Goal: Use online tool/utility: Utilize a website feature to perform a specific function

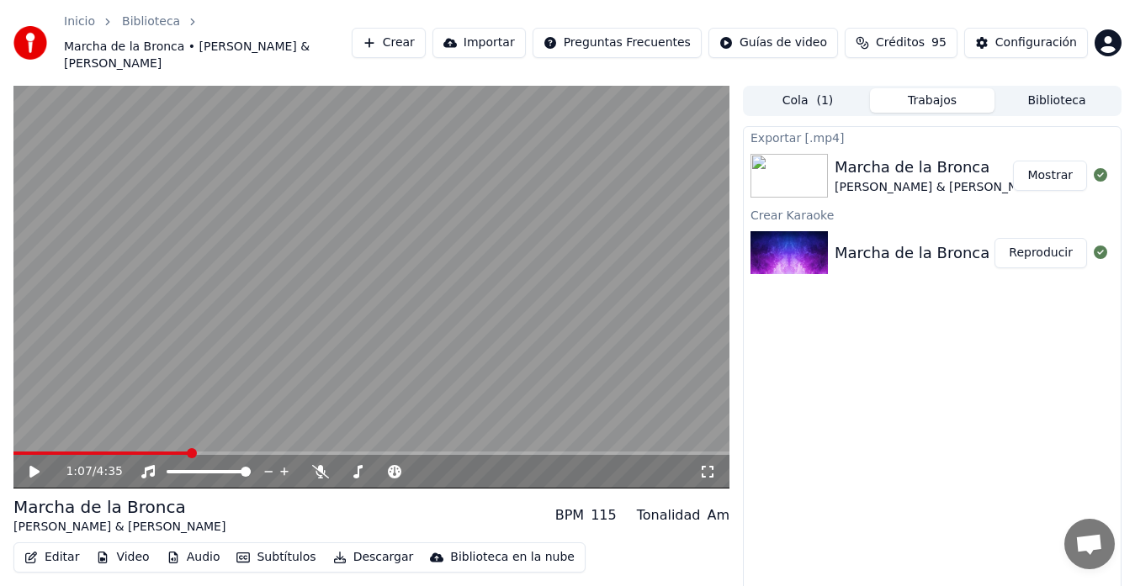
click at [400, 33] on button "Crear" at bounding box center [389, 43] width 74 height 30
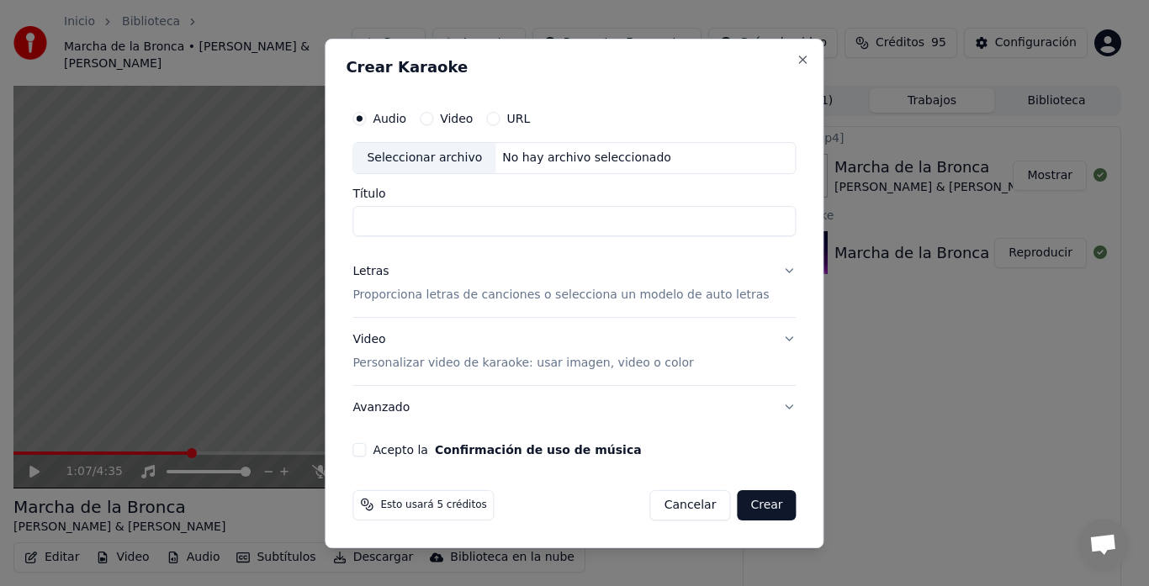
click at [420, 151] on div "Seleccionar archivo" at bounding box center [424, 158] width 142 height 30
drag, startPoint x: 444, startPoint y: 219, endPoint x: 298, endPoint y: 232, distance: 147.0
click at [299, 230] on body "**********" at bounding box center [567, 293] width 1135 height 586
type input "**********"
click at [368, 271] on div "Letras" at bounding box center [370, 271] width 36 height 17
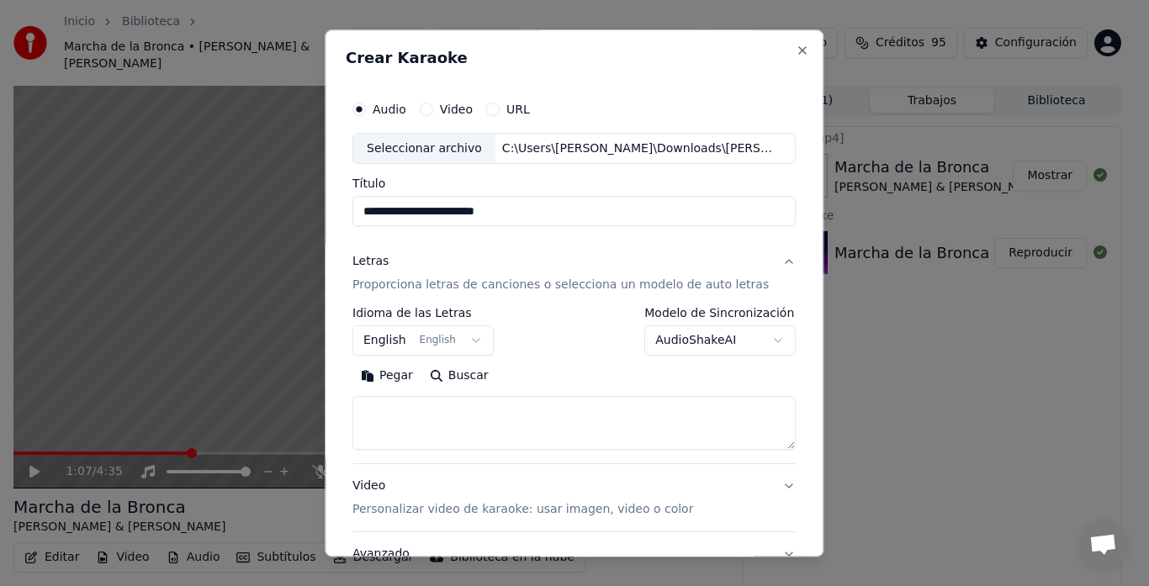
click at [389, 334] on button "English English" at bounding box center [422, 341] width 141 height 30
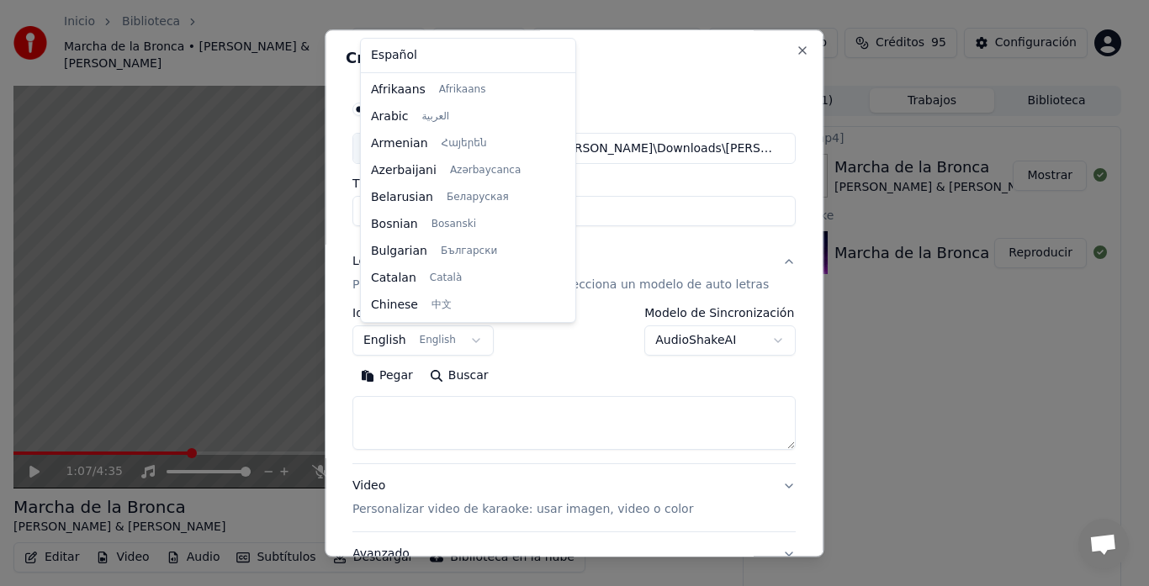
scroll to position [135, 0]
select select "**"
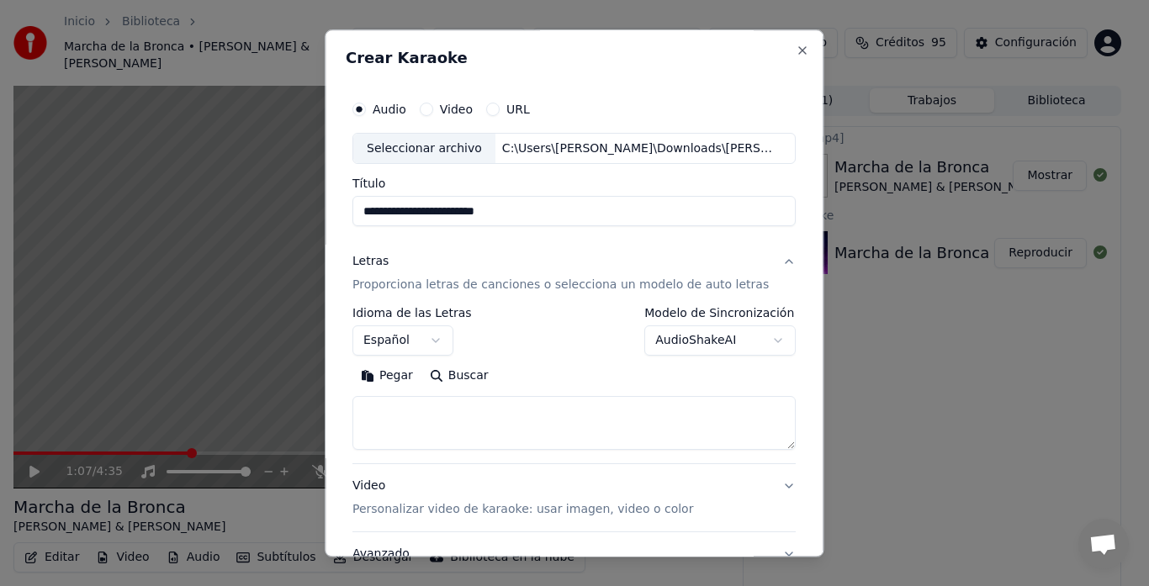
click at [406, 375] on button "Pegar" at bounding box center [386, 376] width 69 height 27
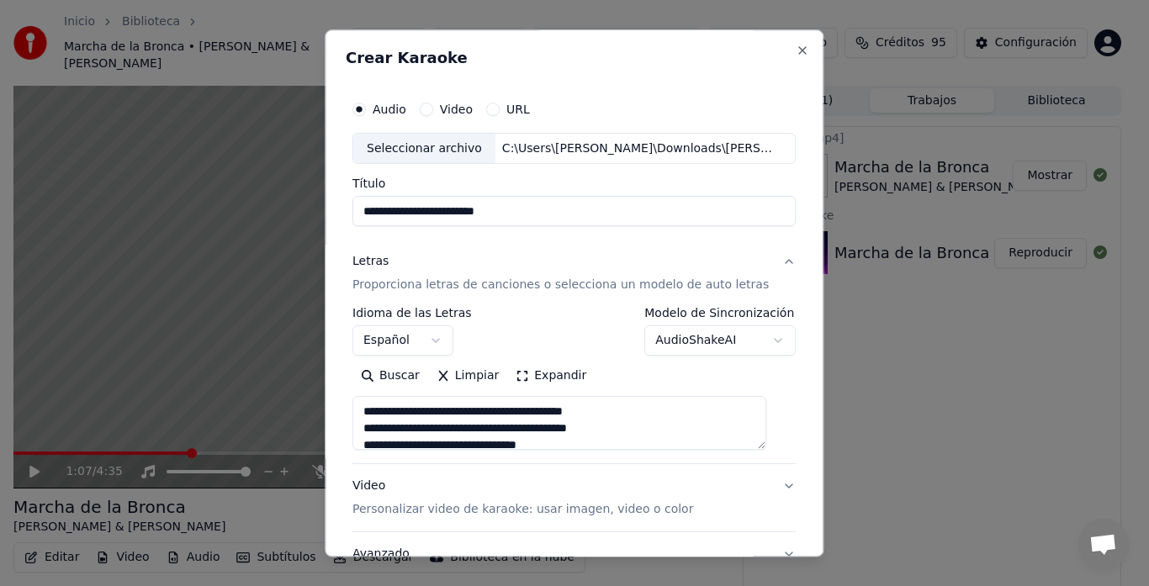
click at [537, 373] on button "Expandir" at bounding box center [551, 376] width 87 height 27
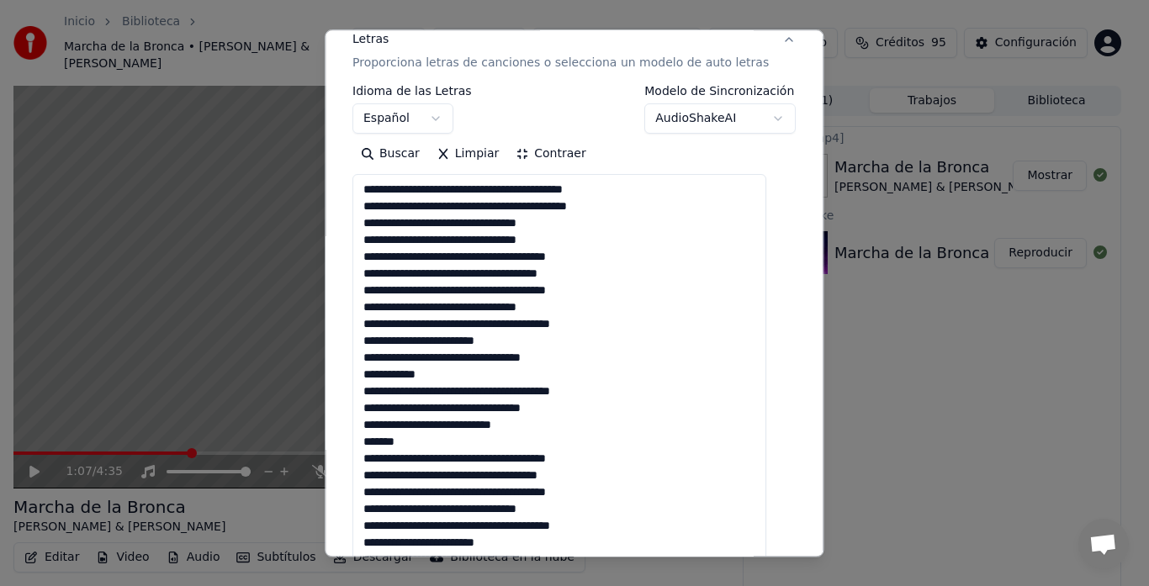
scroll to position [249, 0]
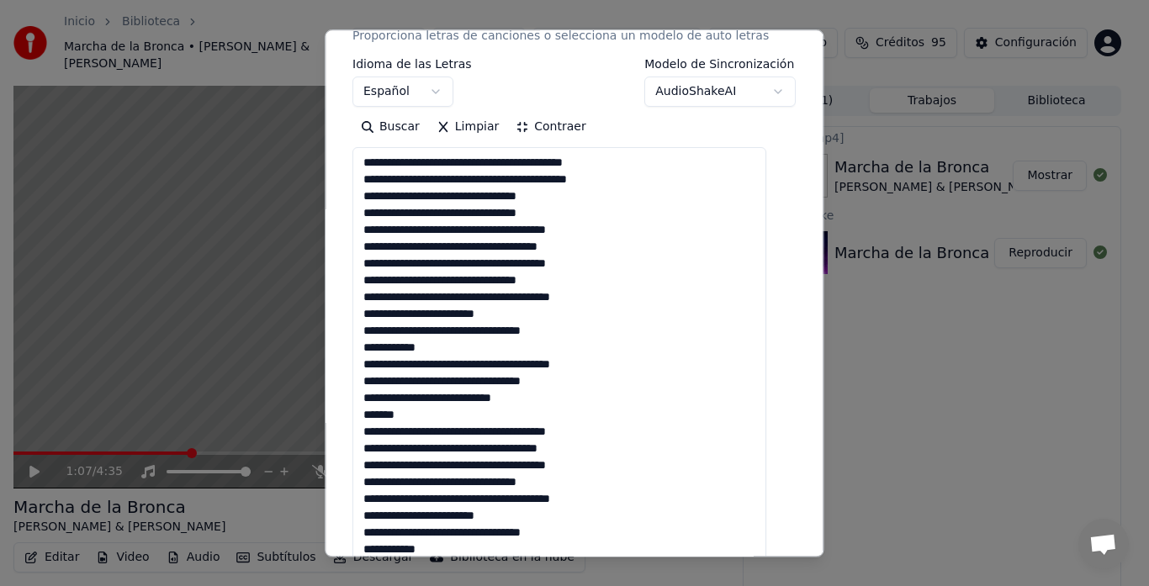
click at [583, 278] on textarea at bounding box center [559, 457] width 414 height 618
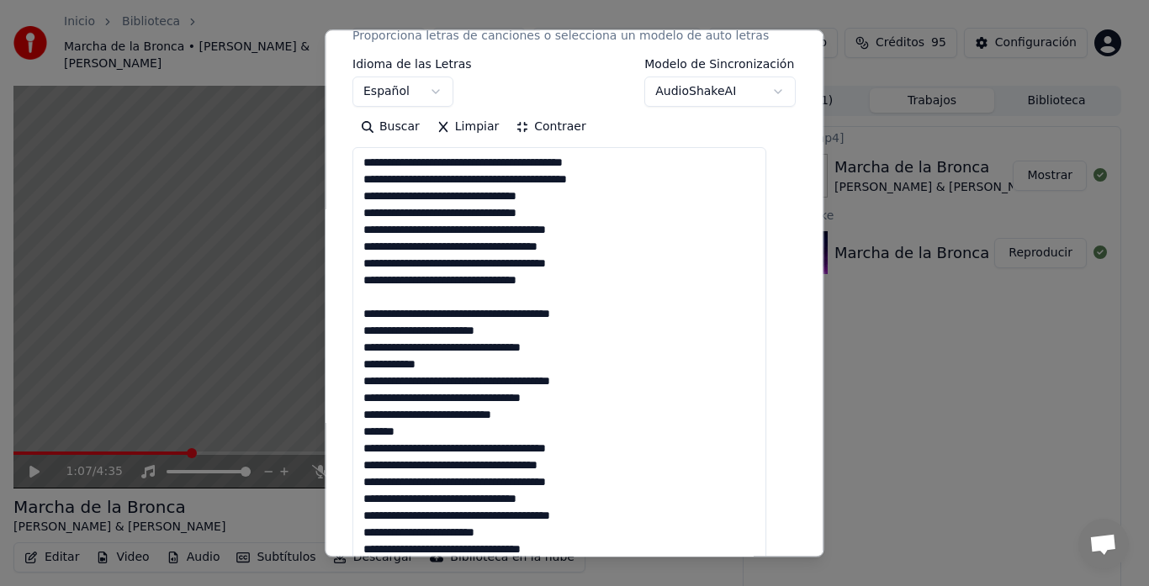
click at [527, 433] on textarea at bounding box center [559, 457] width 414 height 618
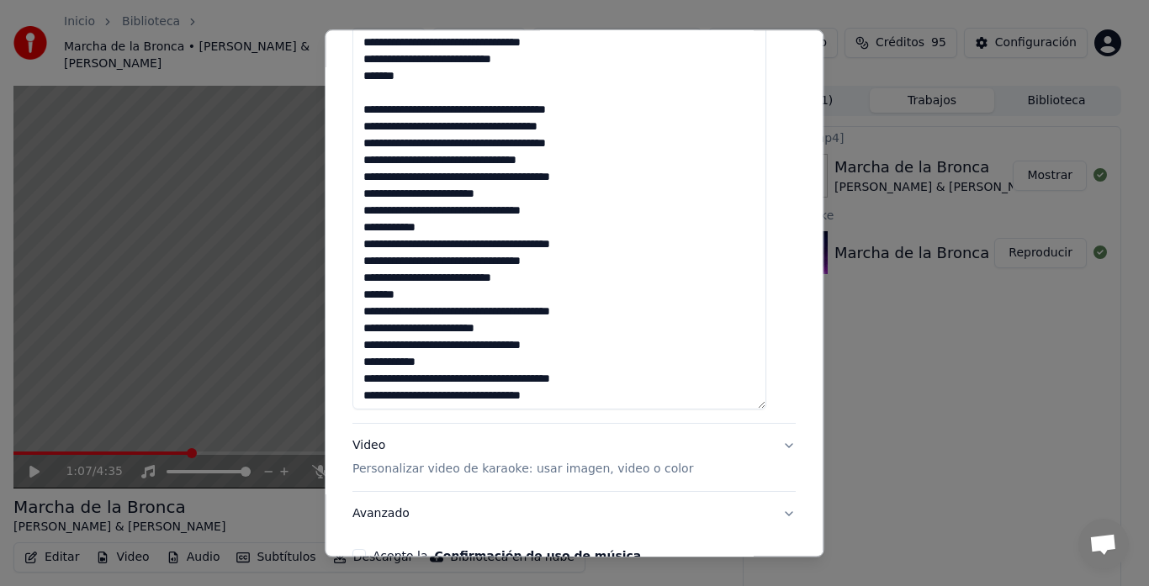
scroll to position [636, 0]
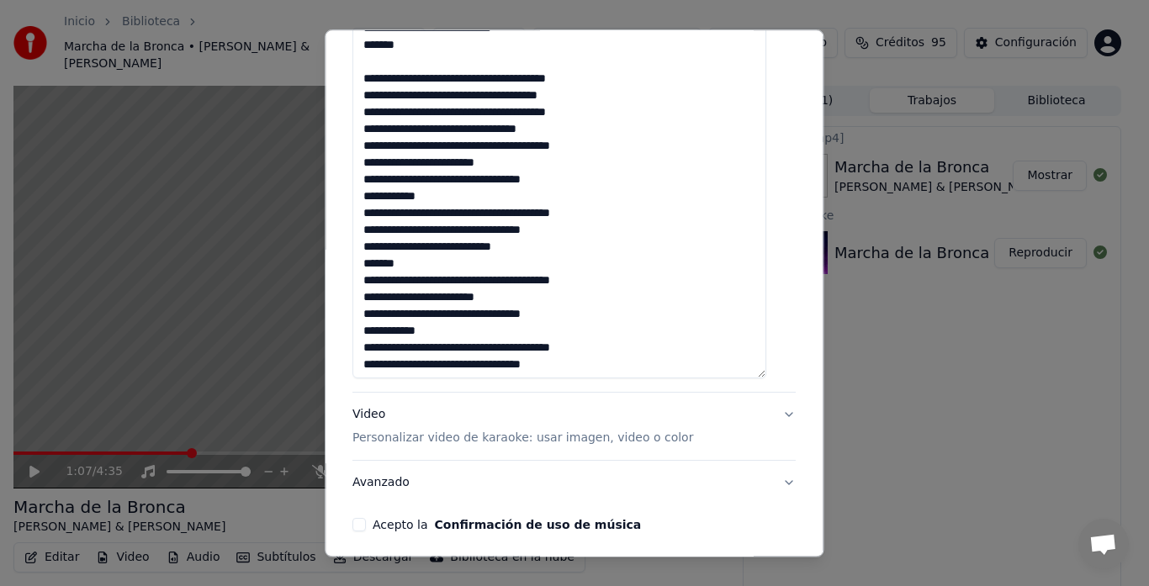
click at [580, 134] on textarea at bounding box center [559, 70] width 414 height 618
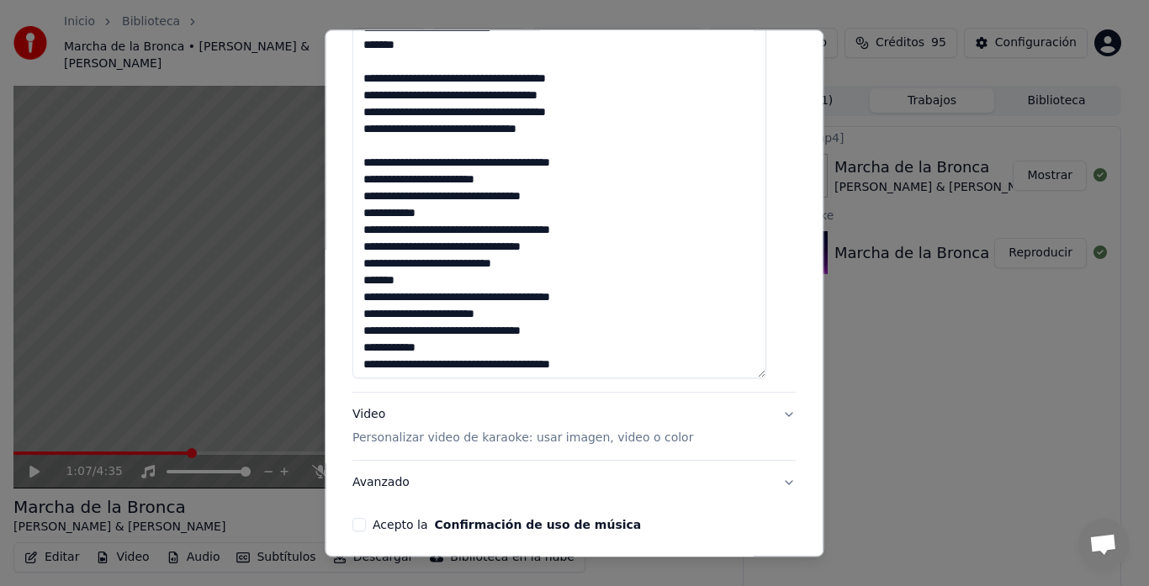
scroll to position [552, 0]
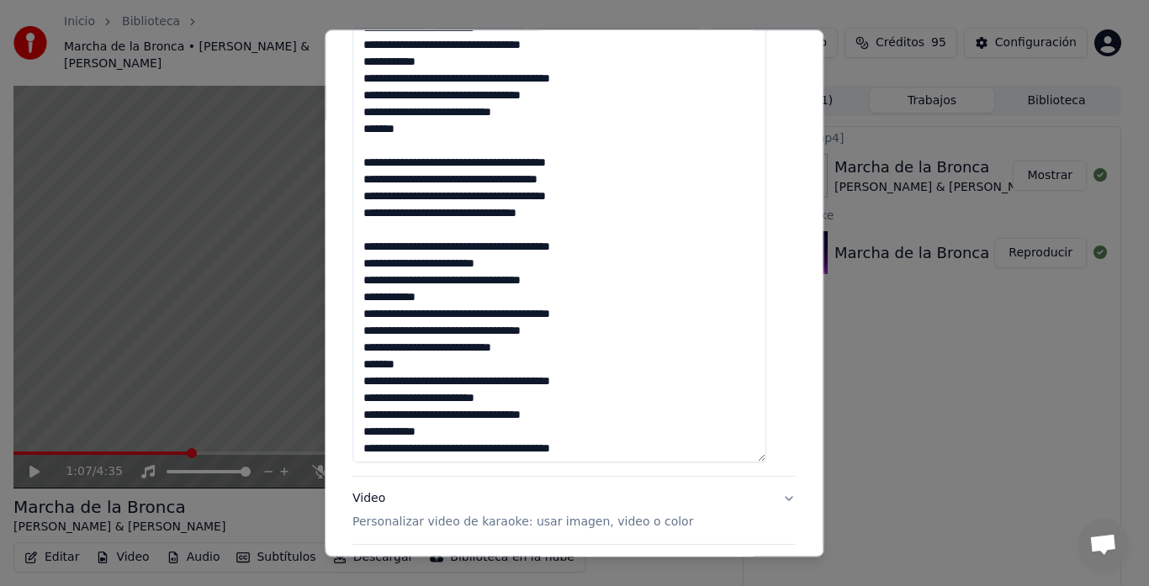
click at [451, 366] on textarea at bounding box center [559, 154] width 414 height 618
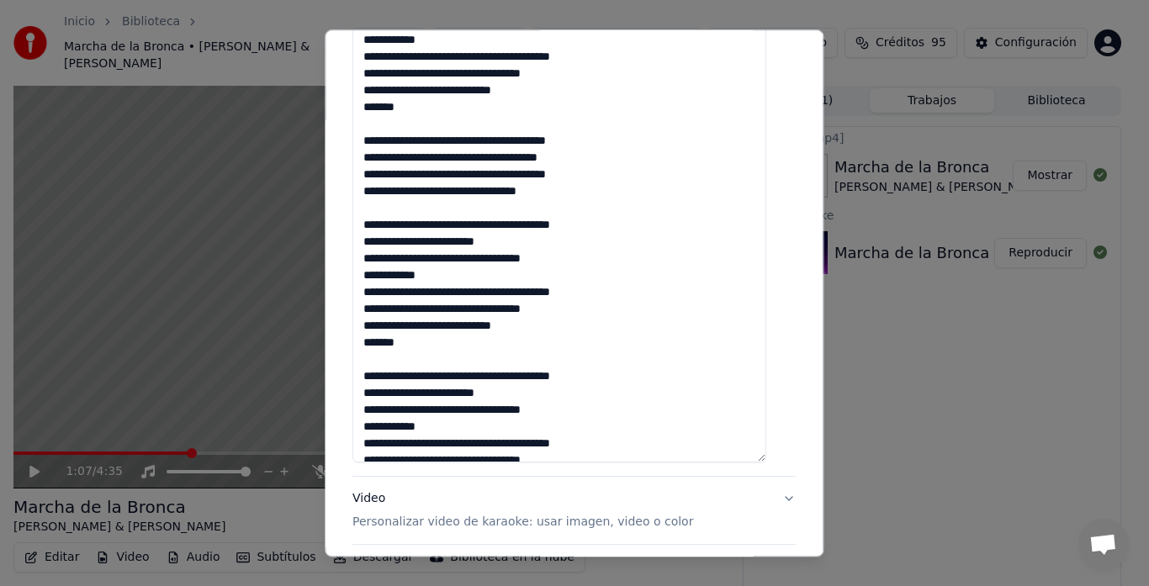
scroll to position [0, 0]
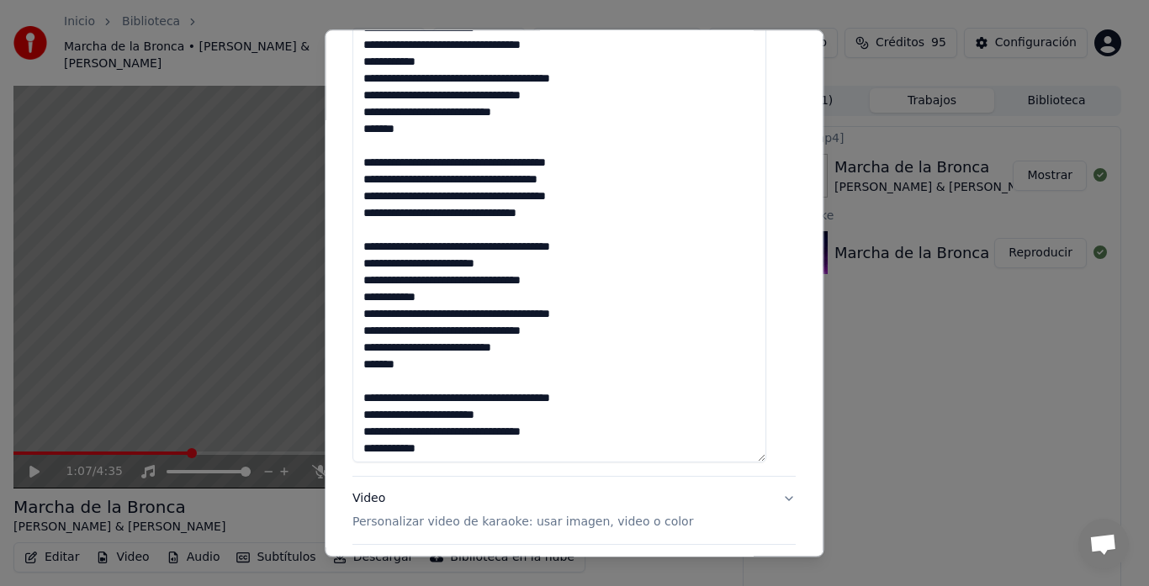
type textarea "**********"
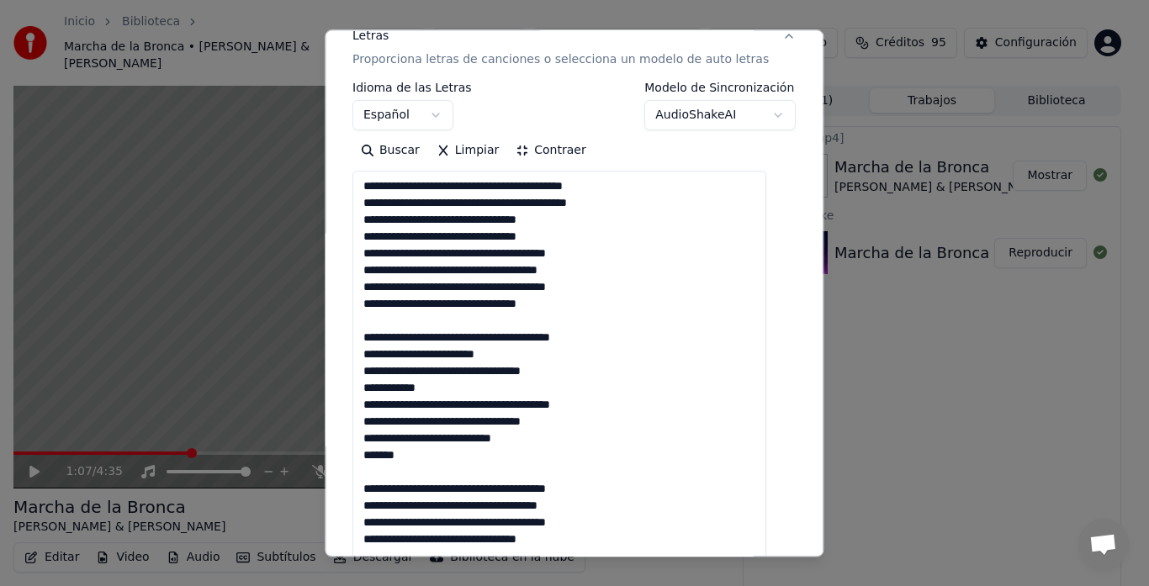
scroll to position [172, 0]
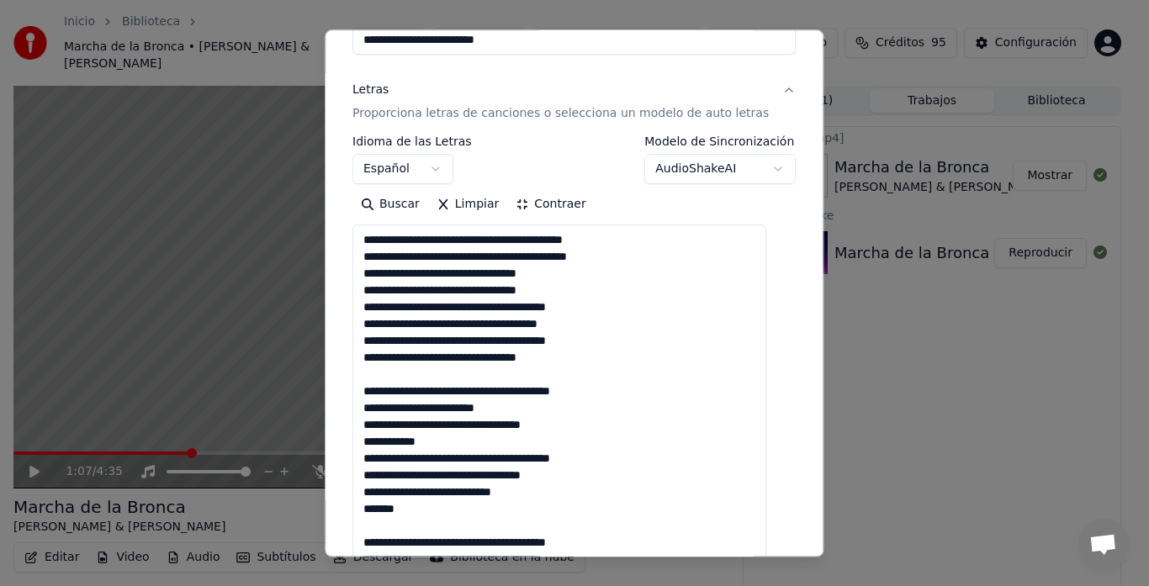
click at [567, 201] on button "Contraer" at bounding box center [551, 205] width 87 height 27
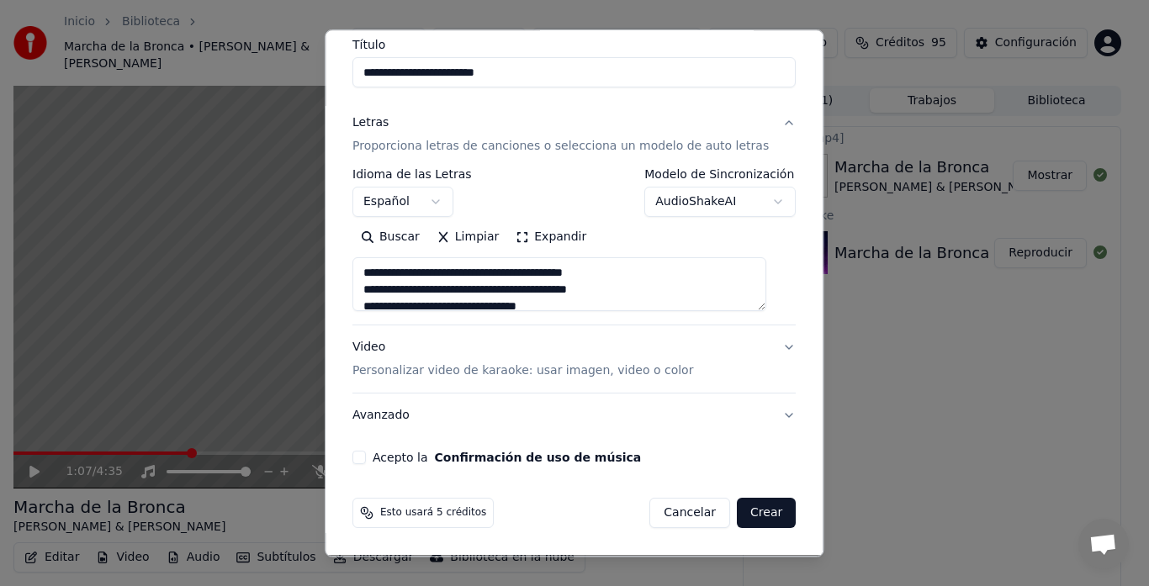
click at [366, 462] on button "Acepto la Confirmación de uso de música" at bounding box center [358, 458] width 13 height 13
click at [737, 505] on button "Crear" at bounding box center [766, 514] width 59 height 30
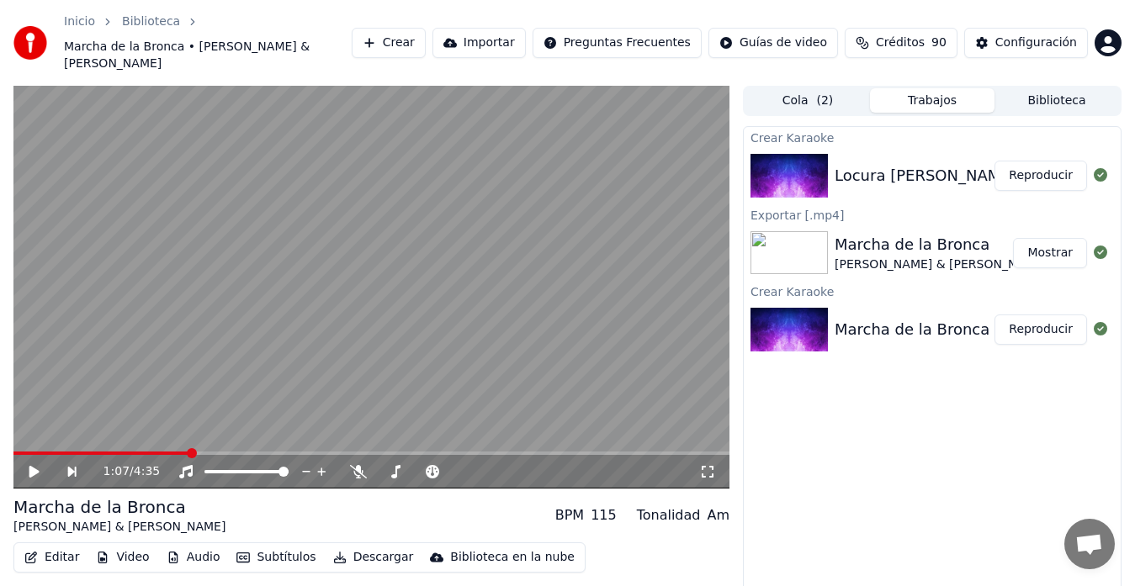
click at [30, 466] on icon at bounding box center [34, 472] width 10 height 12
click at [1028, 164] on button "Reproducir" at bounding box center [1040, 176] width 93 height 30
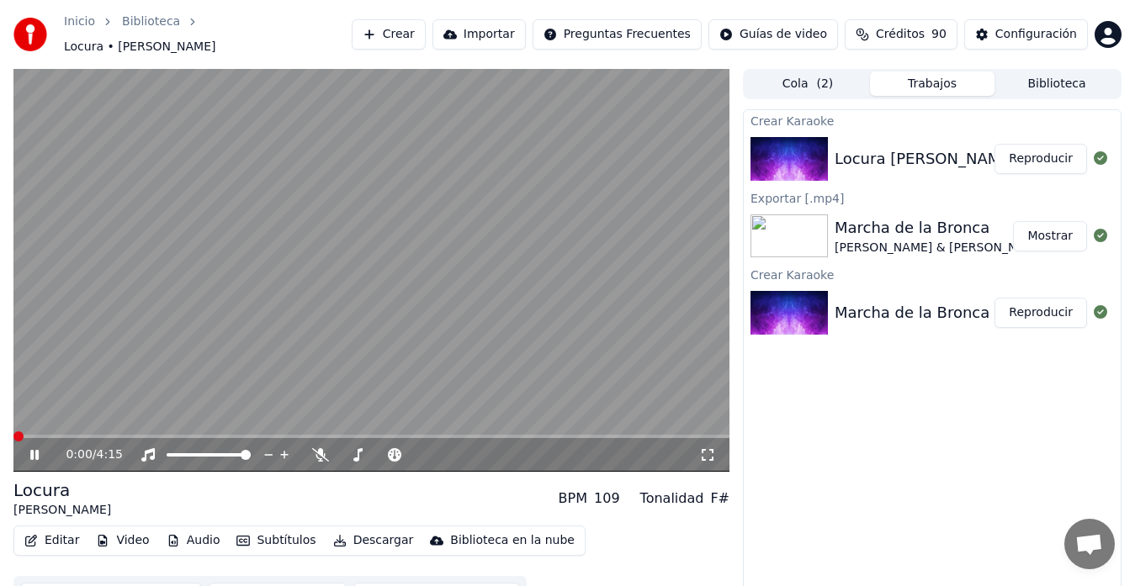
click at [491, 288] on video at bounding box center [371, 270] width 716 height 403
click at [340, 531] on button "Descargar" at bounding box center [373, 541] width 94 height 24
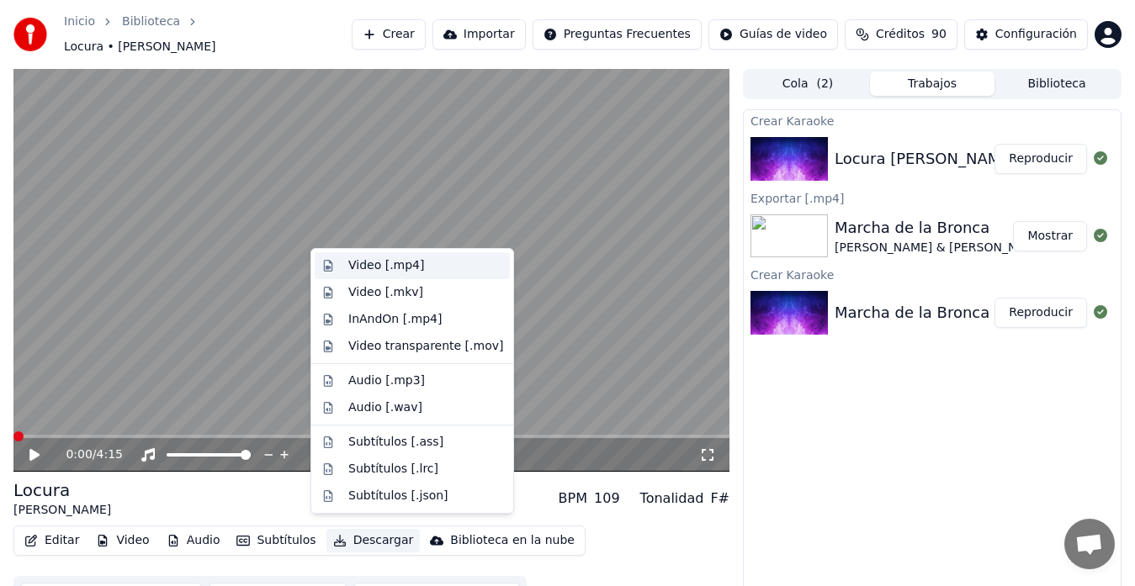
click at [379, 276] on div "Video [.mp4]" at bounding box center [412, 265] width 195 height 27
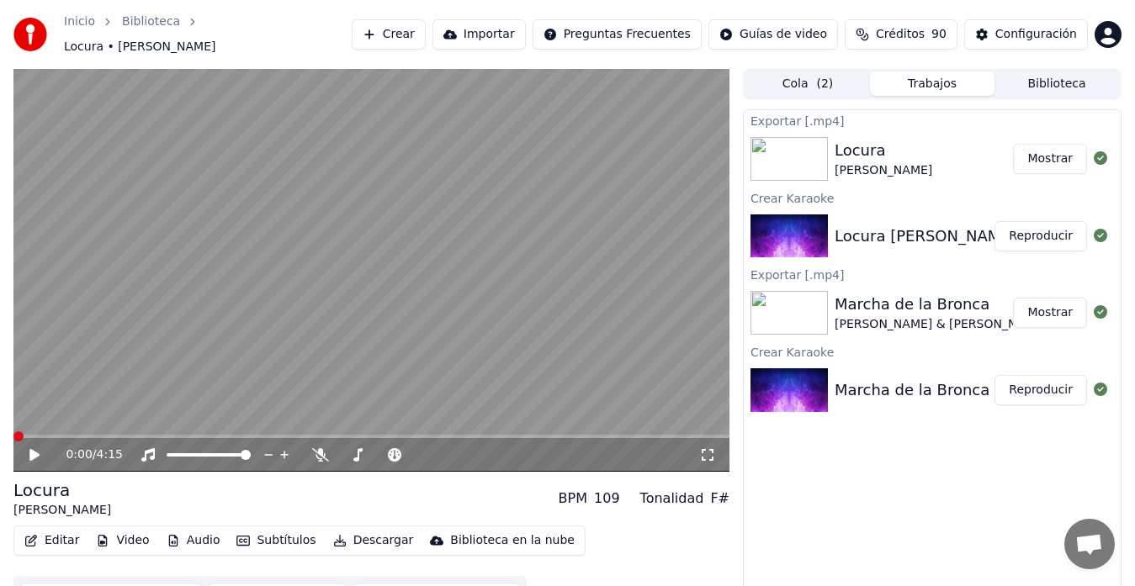
click at [1052, 153] on button "Mostrar" at bounding box center [1050, 159] width 74 height 30
click at [1057, 151] on button "Mostrar" at bounding box center [1050, 159] width 74 height 30
click at [1053, 144] on button "Mostrar" at bounding box center [1050, 159] width 74 height 30
click at [1051, 149] on button "Mostrar" at bounding box center [1050, 159] width 74 height 30
click at [77, 26] on link "Inicio" at bounding box center [79, 21] width 31 height 17
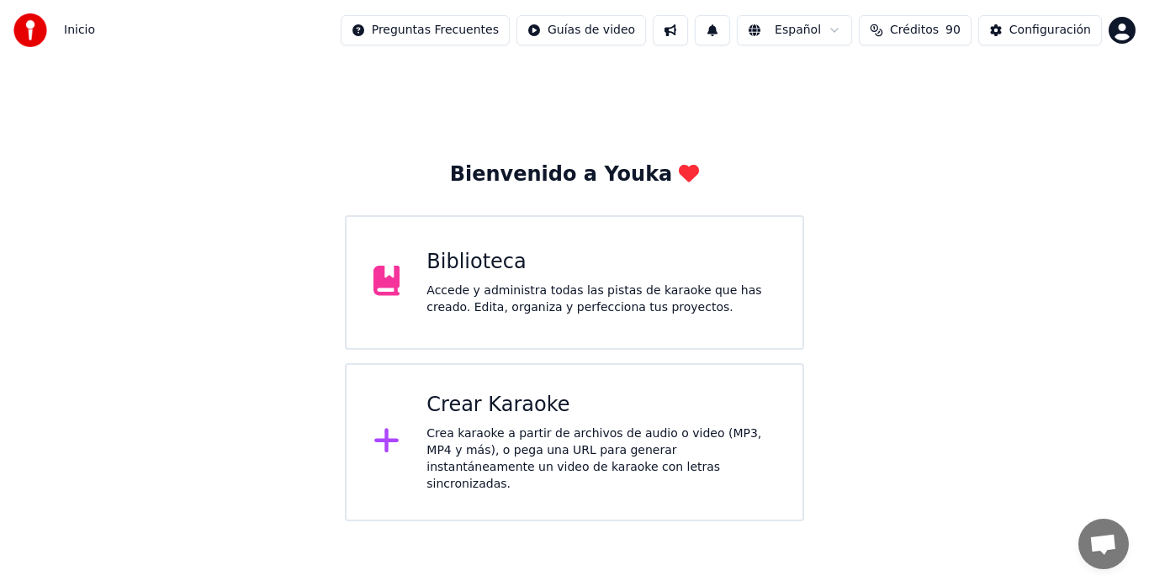
click at [526, 434] on div "Crea karaoke a partir de archivos de audio o video (MP3, MP4 y más), o pega una…" at bounding box center [600, 459] width 349 height 67
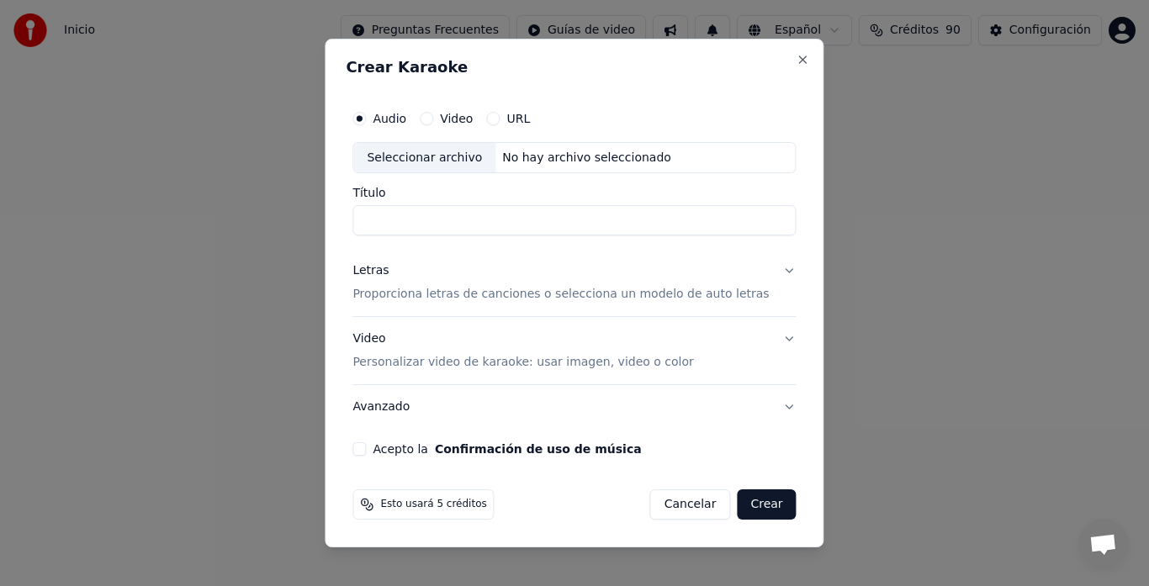
click at [408, 154] on div "Seleccionar archivo" at bounding box center [424, 158] width 142 height 30
drag, startPoint x: 453, startPoint y: 220, endPoint x: 198, endPoint y: 302, distance: 267.6
click at [198, 302] on body "**********" at bounding box center [574, 260] width 1149 height 521
type input "**********"
click at [389, 272] on div "Letras" at bounding box center [370, 271] width 36 height 17
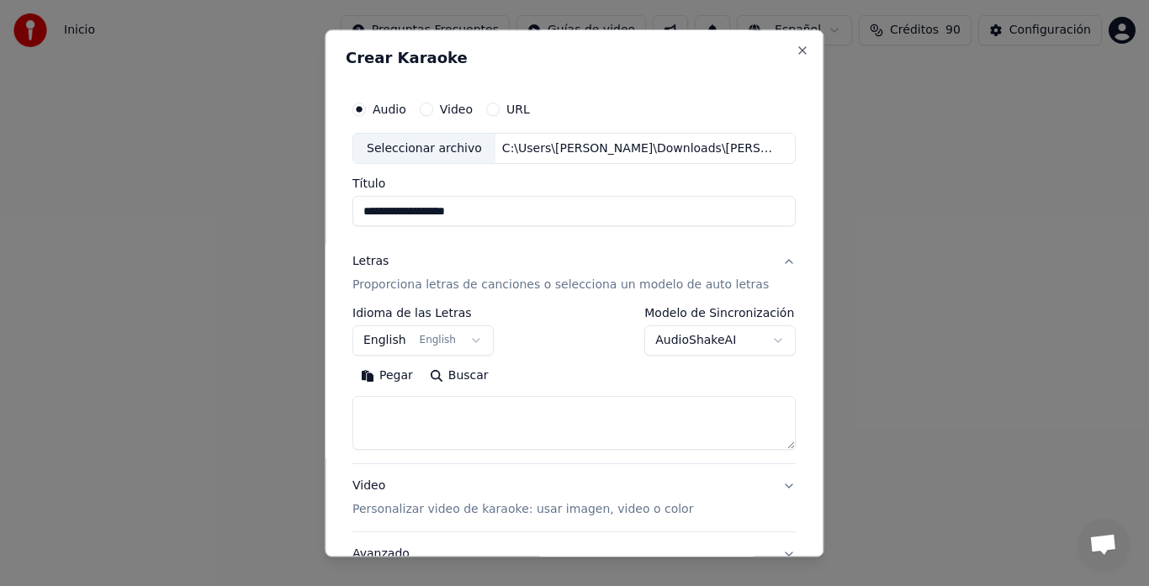
click at [398, 339] on button "English English" at bounding box center [422, 341] width 141 height 30
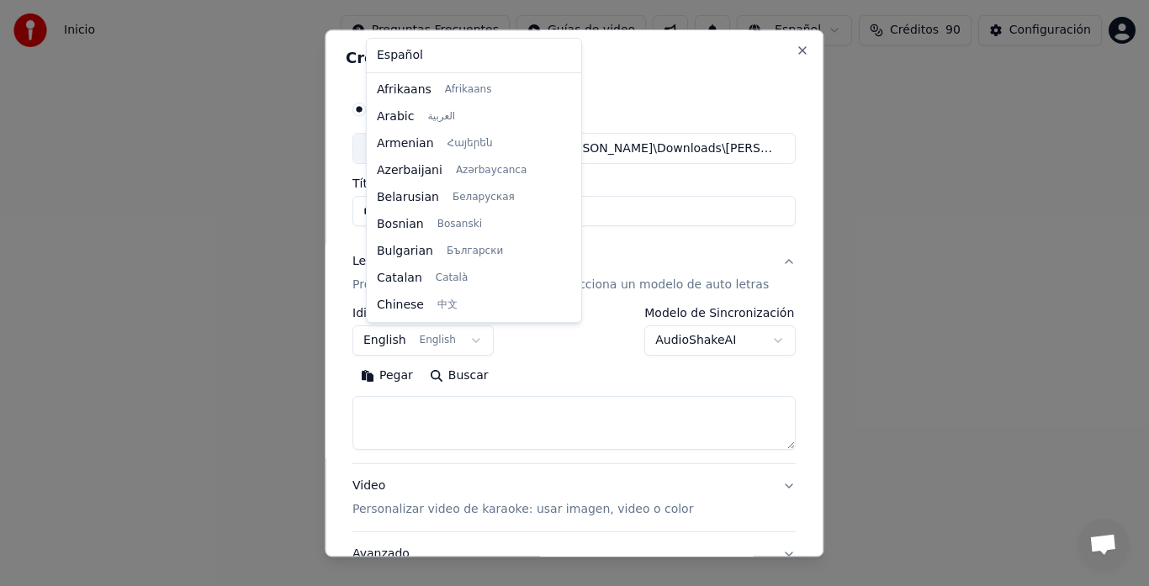
scroll to position [135, 0]
select select "**"
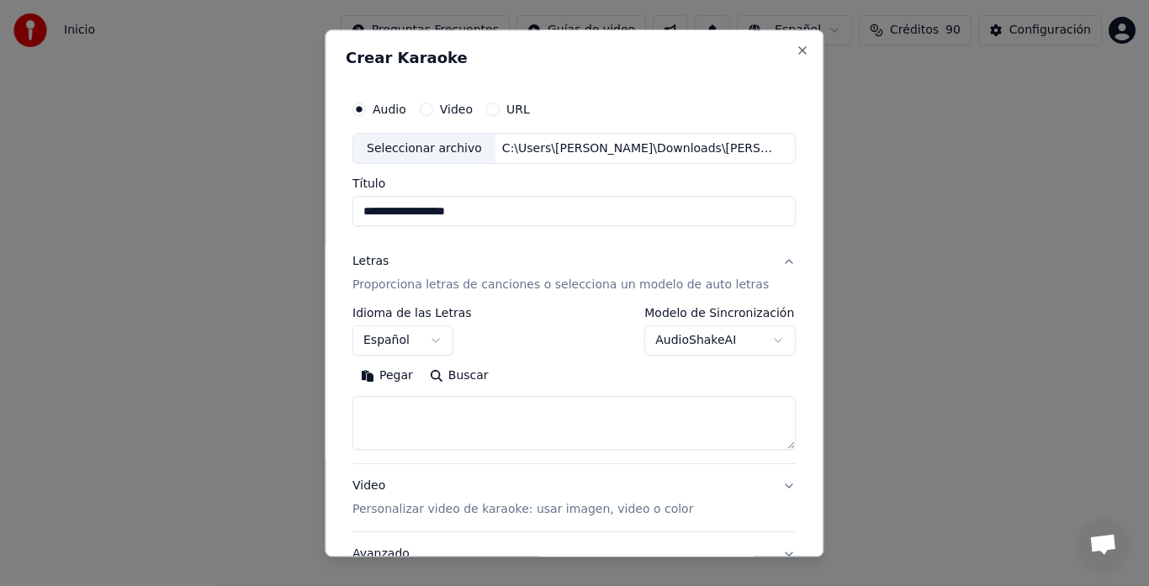
click at [399, 378] on button "Pegar" at bounding box center [386, 376] width 69 height 27
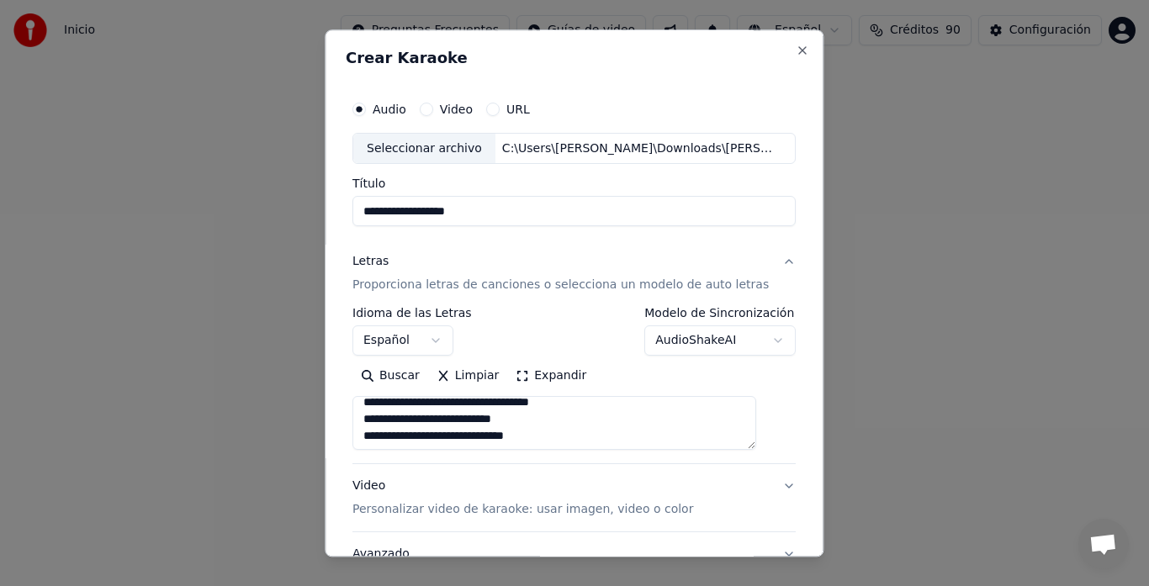
scroll to position [432, 0]
click at [570, 367] on button "Expandir" at bounding box center [551, 376] width 87 height 27
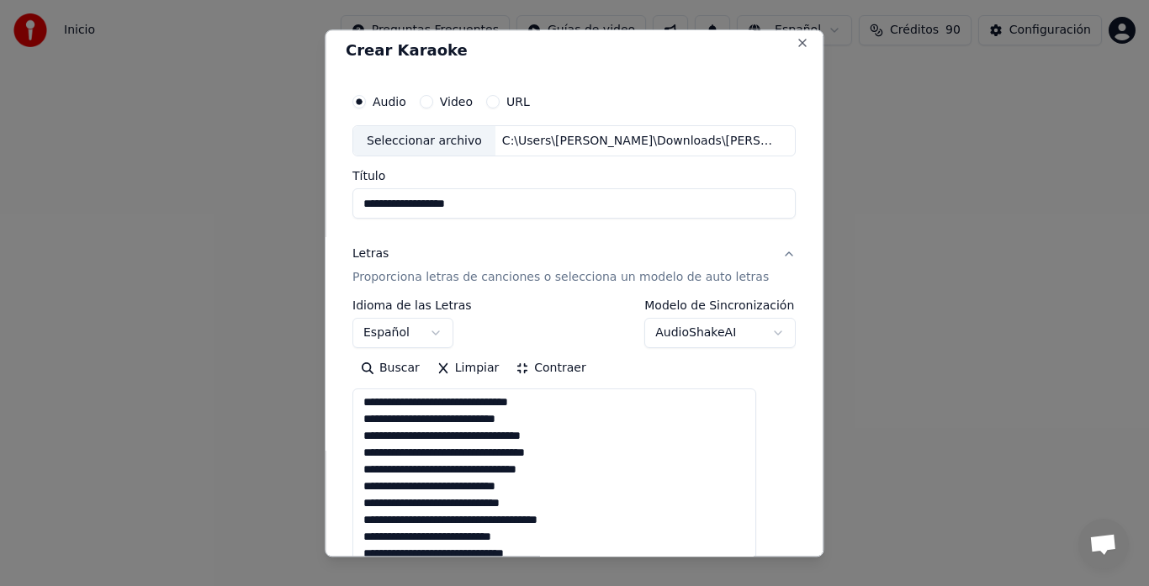
scroll to position [0, 0]
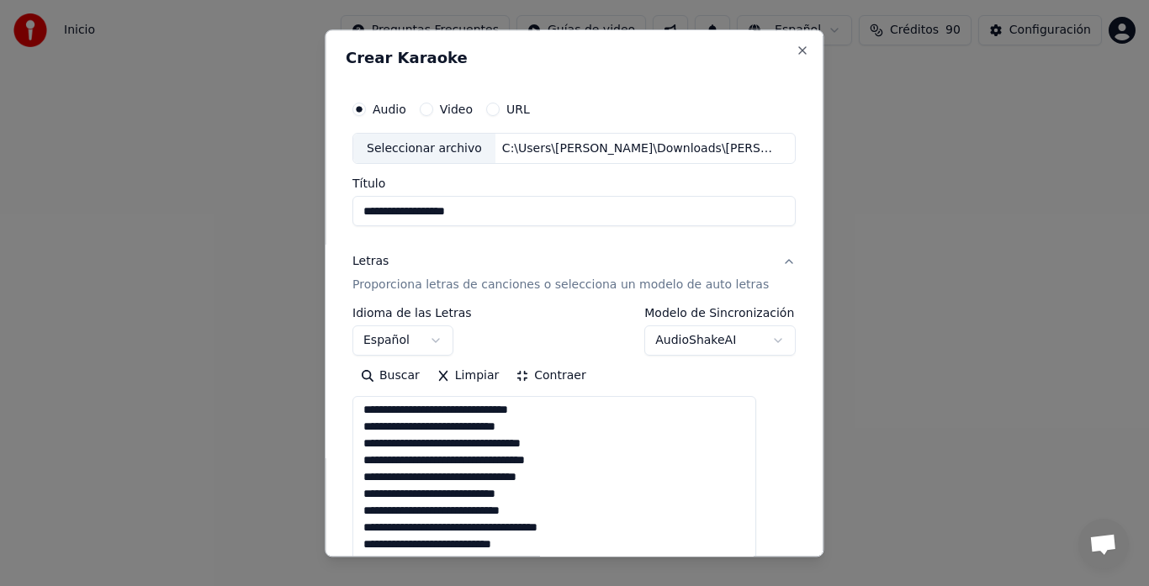
click at [558, 377] on button "Contraer" at bounding box center [551, 376] width 87 height 27
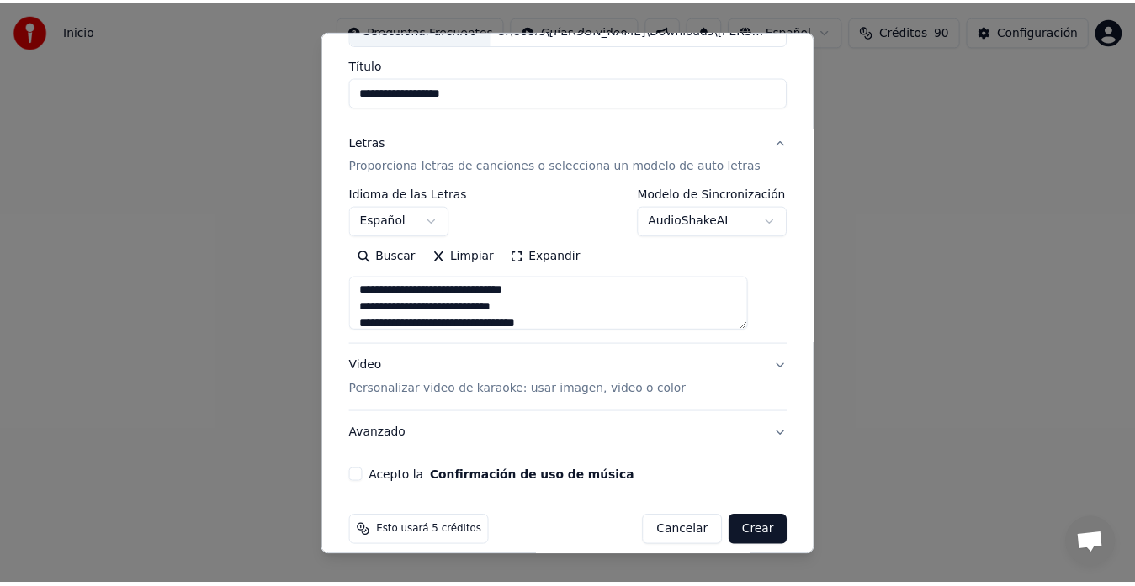
scroll to position [138, 0]
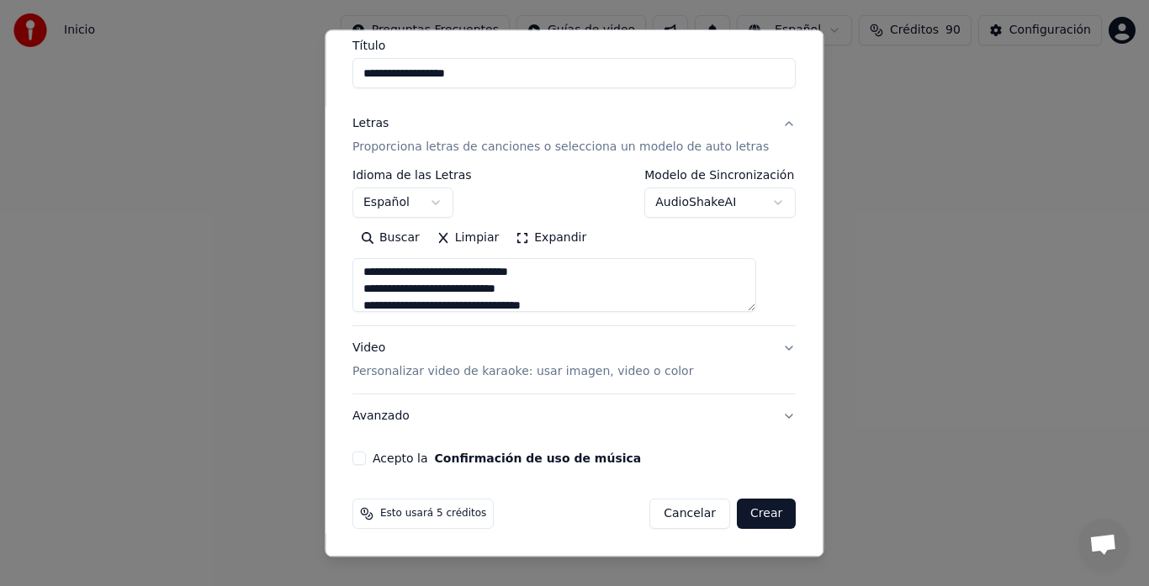
click at [366, 462] on button "Acepto la Confirmación de uso de música" at bounding box center [358, 459] width 13 height 13
click at [743, 517] on button "Crear" at bounding box center [766, 515] width 59 height 30
type textarea "**********"
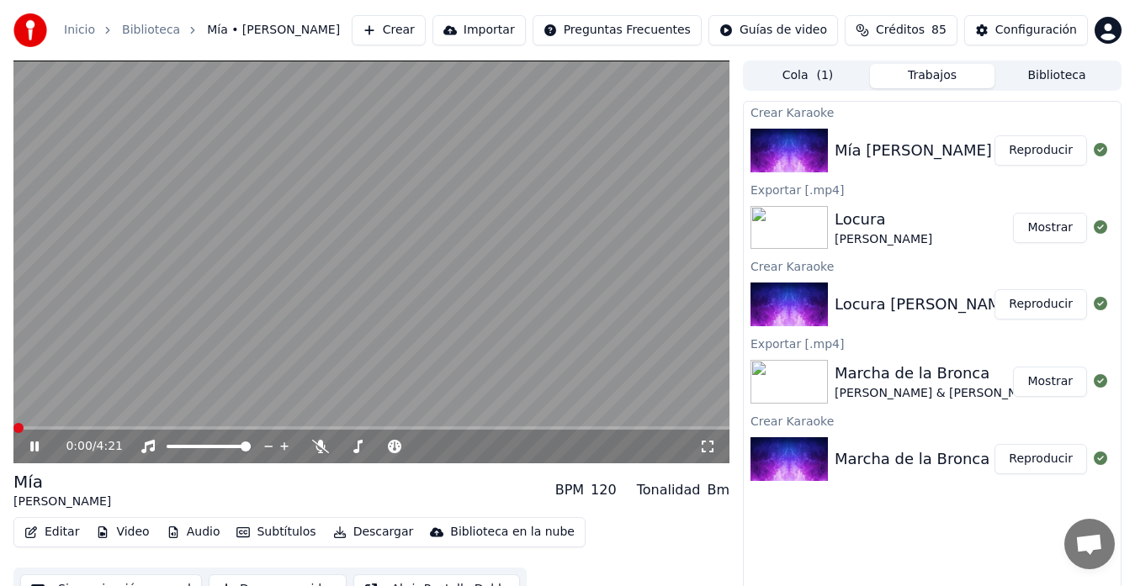
click at [13, 433] on span at bounding box center [18, 428] width 10 height 10
click at [330, 277] on video at bounding box center [371, 262] width 716 height 403
click at [341, 534] on button "Descargar" at bounding box center [373, 533] width 94 height 24
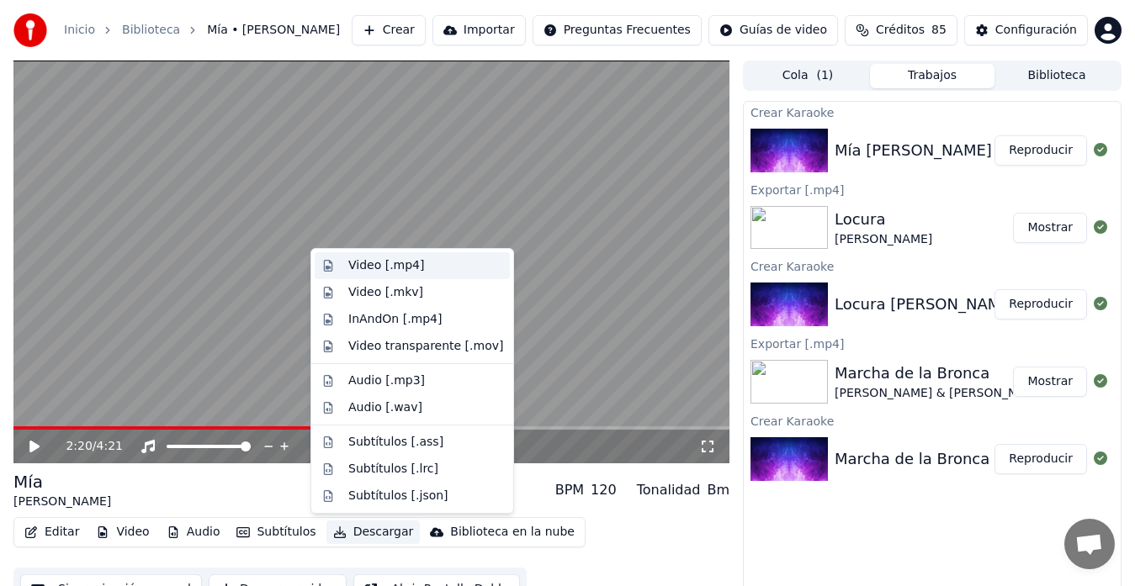
click at [409, 257] on div "Video [.mp4]" at bounding box center [386, 265] width 76 height 17
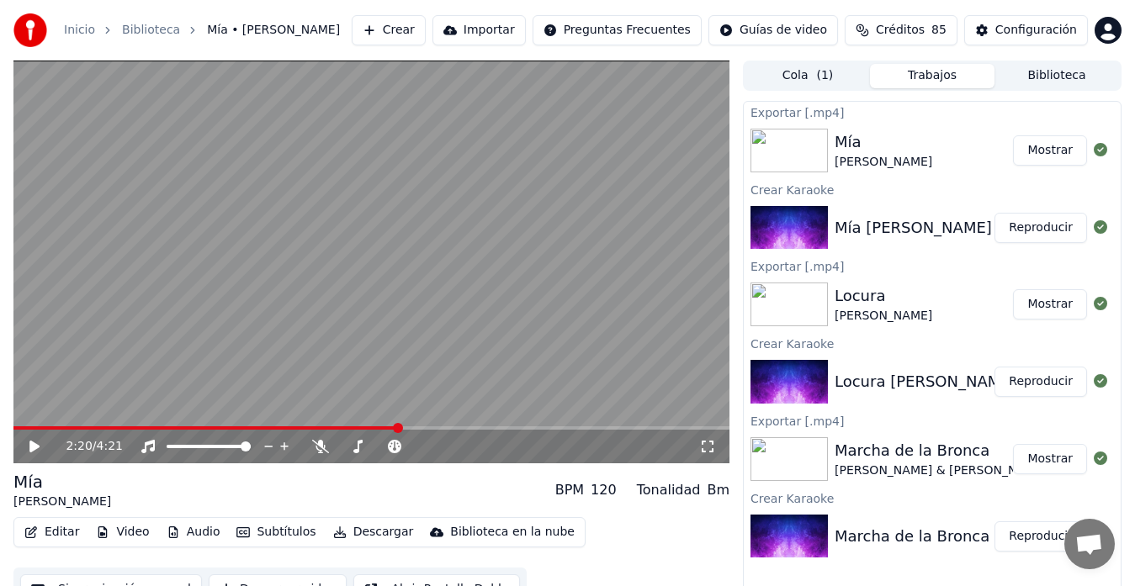
click at [1061, 147] on button "Mostrar" at bounding box center [1050, 150] width 74 height 30
